Goal: Entertainment & Leisure: Consume media (video, audio)

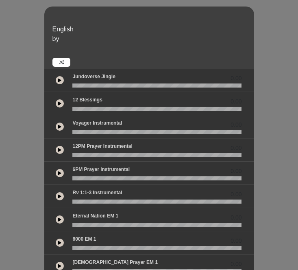
click at [57, 102] on button at bounding box center [60, 103] width 8 height 8
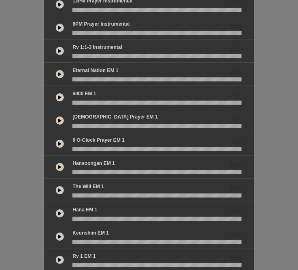
scroll to position [141, 0]
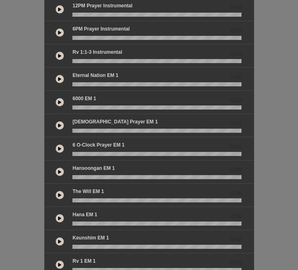
click at [59, 81] on button at bounding box center [60, 79] width 8 height 8
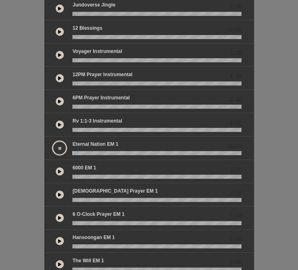
scroll to position [71, 0]
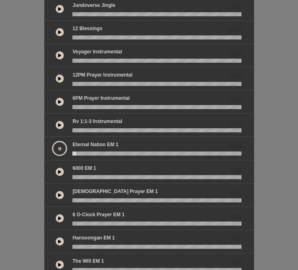
click at [59, 53] on icon at bounding box center [59, 55] width 3 height 4
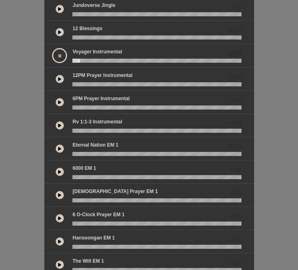
click at [59, 125] on icon at bounding box center [59, 125] width 3 height 4
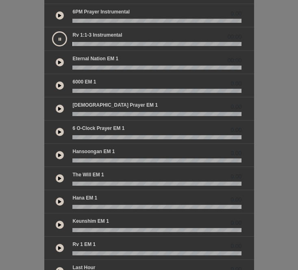
scroll to position [158, 0]
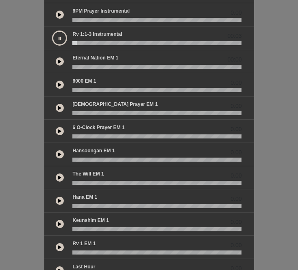
click at [59, 111] on button at bounding box center [60, 108] width 8 height 8
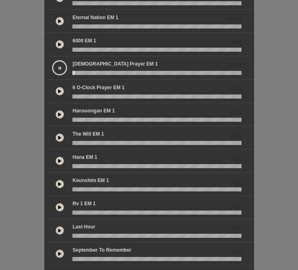
scroll to position [201, 0]
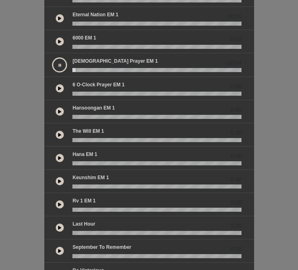
click at [59, 134] on icon at bounding box center [59, 135] width 3 height 4
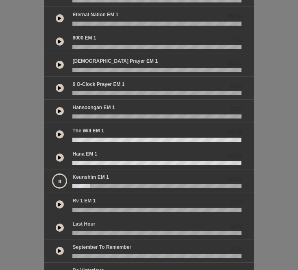
click at [59, 181] on icon at bounding box center [60, 181] width 2 height 4
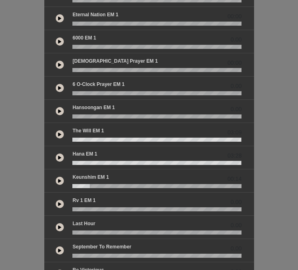
click at [61, 181] on button at bounding box center [60, 180] width 8 height 8
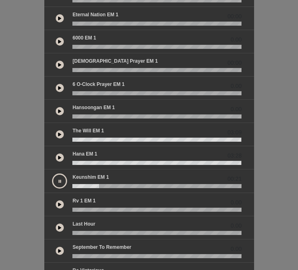
click at [60, 203] on icon at bounding box center [59, 204] width 3 height 4
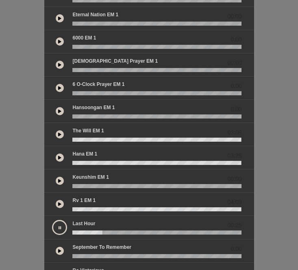
scroll to position [236, 0]
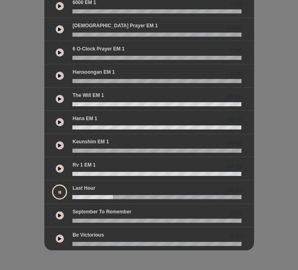
click at [60, 78] on button at bounding box center [60, 76] width 8 height 8
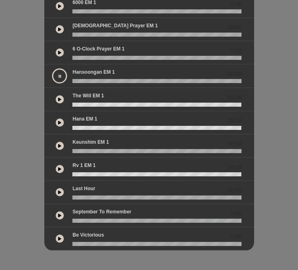
click at [60, 78] on button at bounding box center [59, 75] width 15 height 15
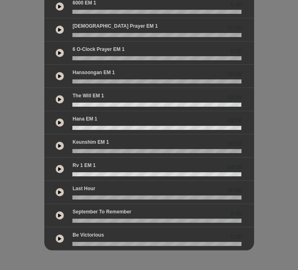
click at [60, 78] on icon at bounding box center [59, 76] width 3 height 4
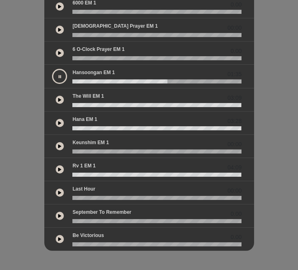
click at [62, 76] on button at bounding box center [59, 76] width 15 height 15
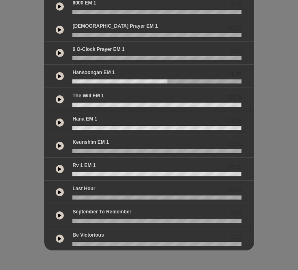
click at [61, 76] on button at bounding box center [60, 76] width 8 height 8
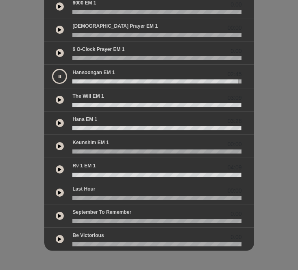
click at [59, 76] on icon at bounding box center [60, 76] width 2 height 4
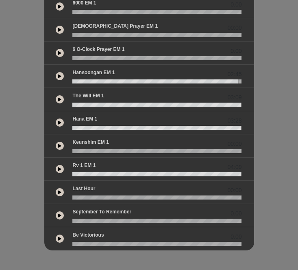
click at [58, 99] on icon at bounding box center [59, 99] width 3 height 4
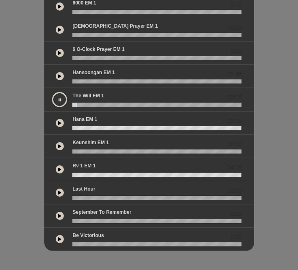
click at [57, 126] on div at bounding box center [60, 123] width 8 height 8
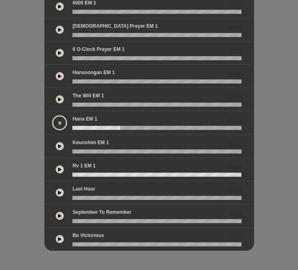
click at [56, 124] on button at bounding box center [59, 122] width 15 height 15
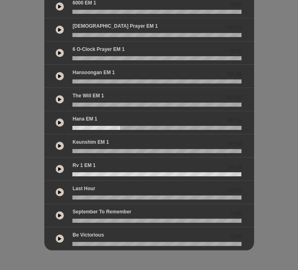
click at [59, 148] on button at bounding box center [60, 146] width 8 height 8
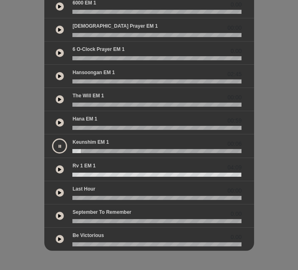
click at [64, 123] on div at bounding box center [60, 122] width 16 height 15
click at [61, 122] on button at bounding box center [60, 122] width 8 height 8
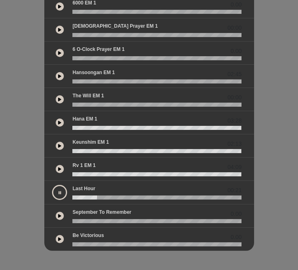
click at [59, 100] on icon at bounding box center [59, 99] width 3 height 4
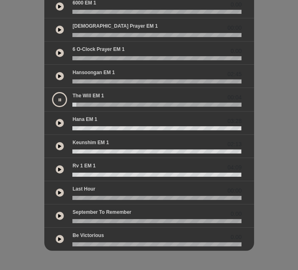
click at [59, 124] on icon at bounding box center [59, 123] width 3 height 4
